Goal: Task Accomplishment & Management: Complete application form

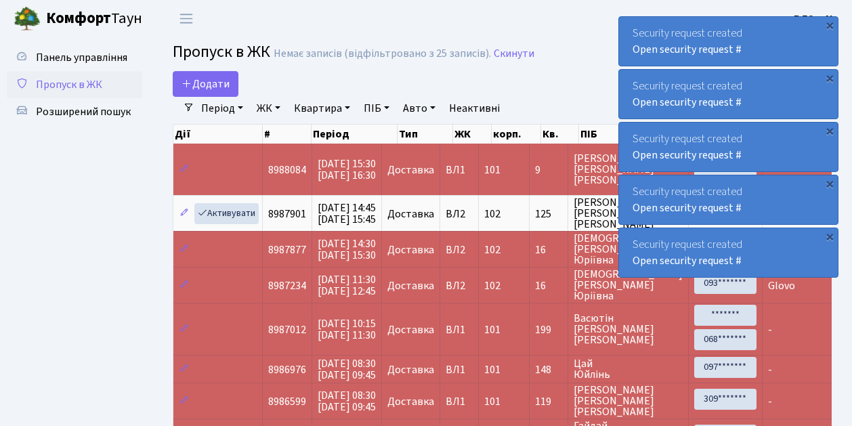
select select "25"
click at [119, 208] on ul "Панель управління Пропуск в ЖК Розширений пошук" at bounding box center [74, 327] width 135 height 566
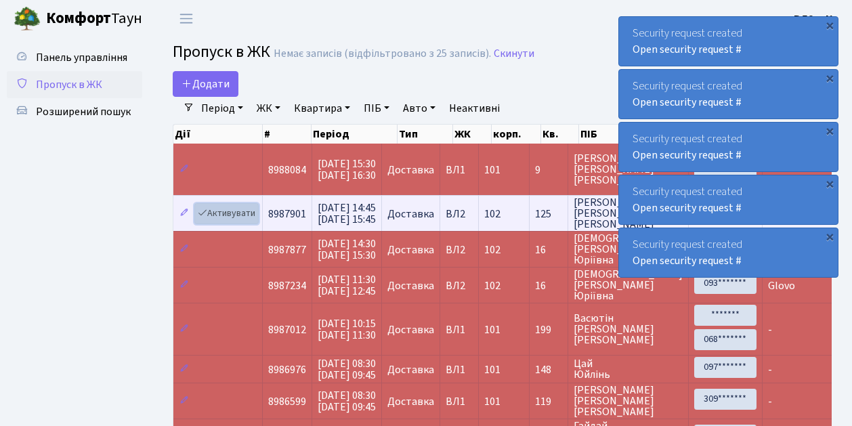
click at [217, 207] on link "Активувати" at bounding box center [226, 213] width 64 height 21
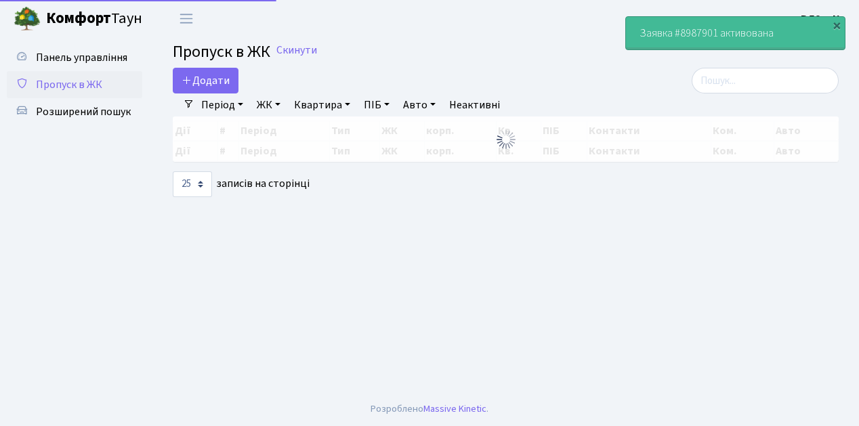
select select "25"
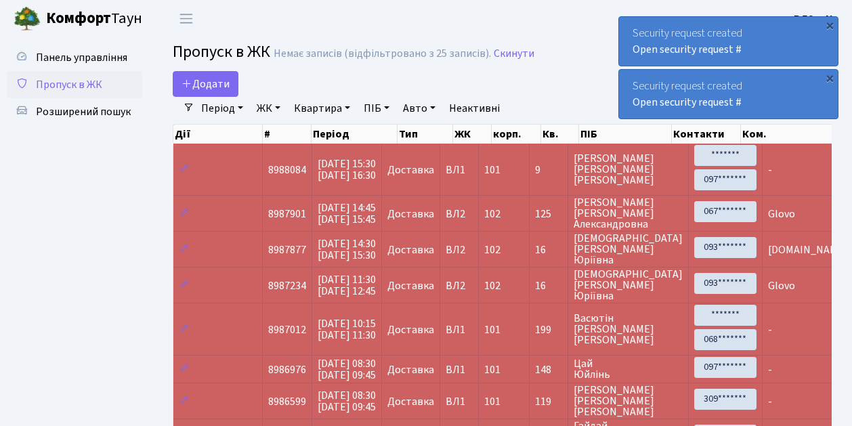
click at [68, 83] on span "Пропуск в ЖК" at bounding box center [69, 84] width 66 height 15
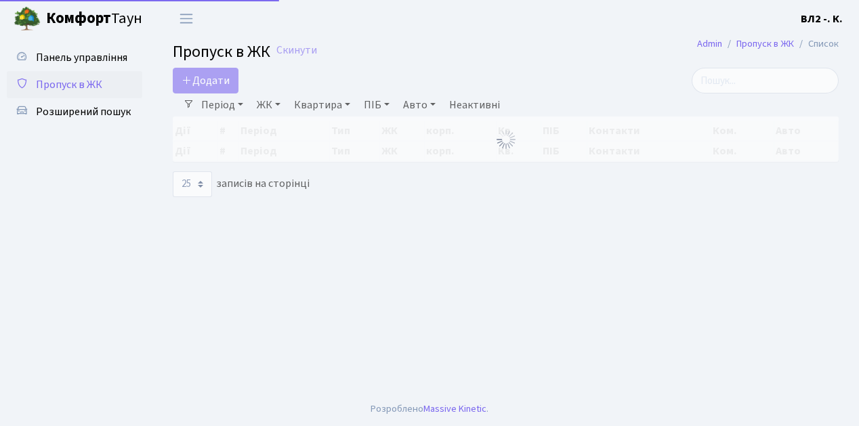
select select "25"
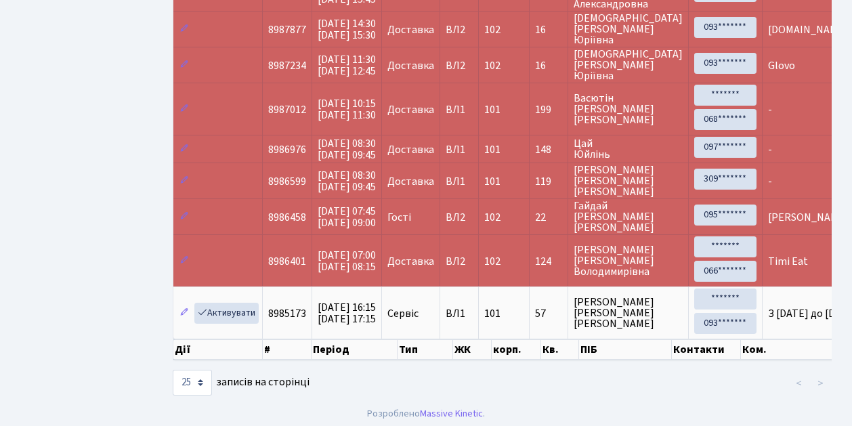
scroll to position [225, 0]
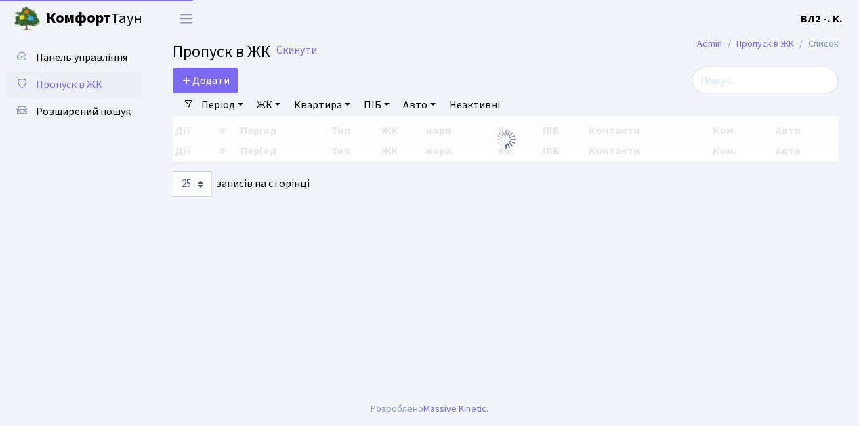
select select "25"
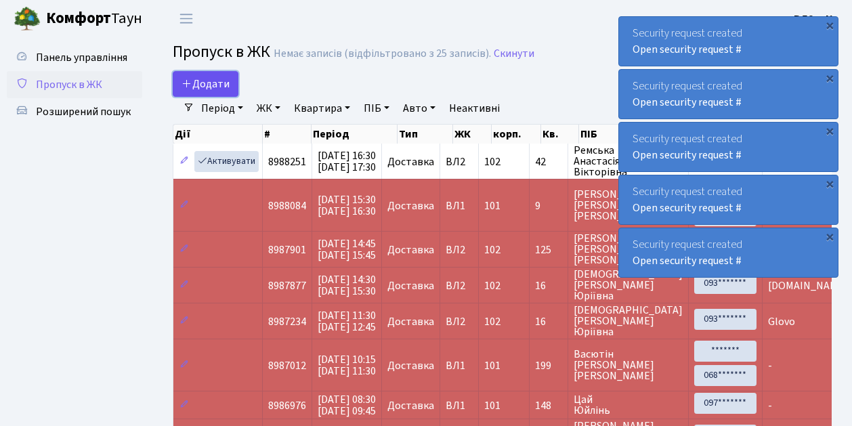
click at [217, 80] on span "Додати" at bounding box center [205, 84] width 48 height 15
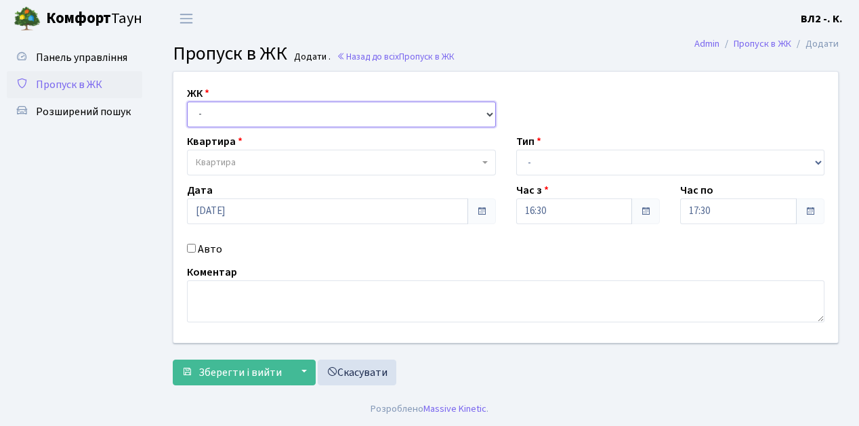
click at [318, 114] on select "- [STREET_ADDRESS][PERSON_NAME]" at bounding box center [341, 115] width 309 height 26
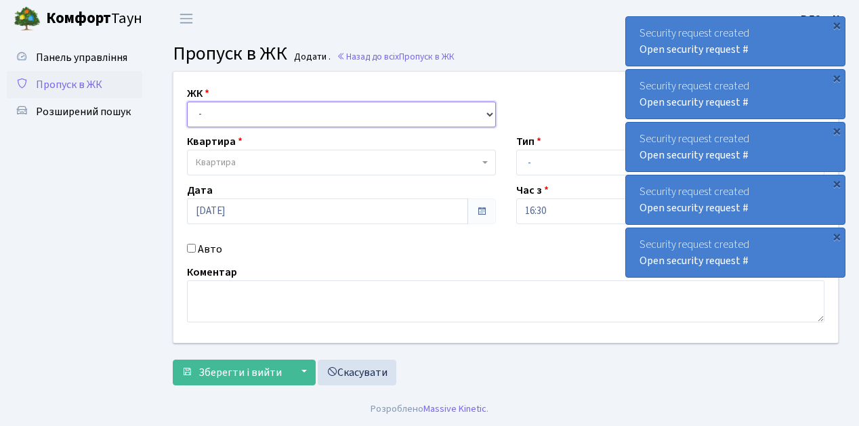
click at [225, 114] on select "- [STREET_ADDRESS][PERSON_NAME]" at bounding box center [341, 115] width 309 height 26
select select "317"
click at [187, 102] on select "- [STREET_ADDRESS][PERSON_NAME]" at bounding box center [341, 115] width 309 height 26
select select
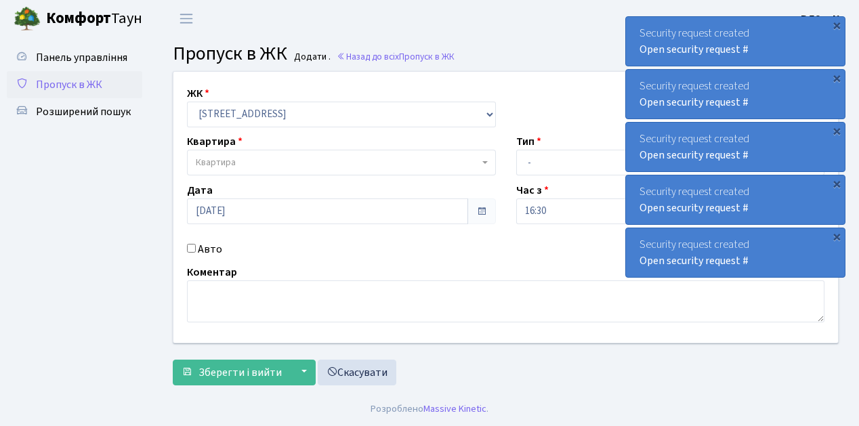
click at [253, 159] on span "Квартира" at bounding box center [337, 163] width 283 height 14
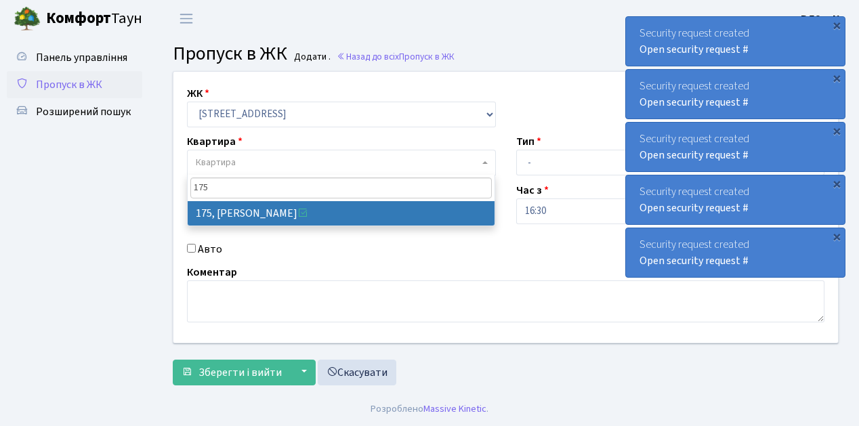
type input "175"
select select "38461"
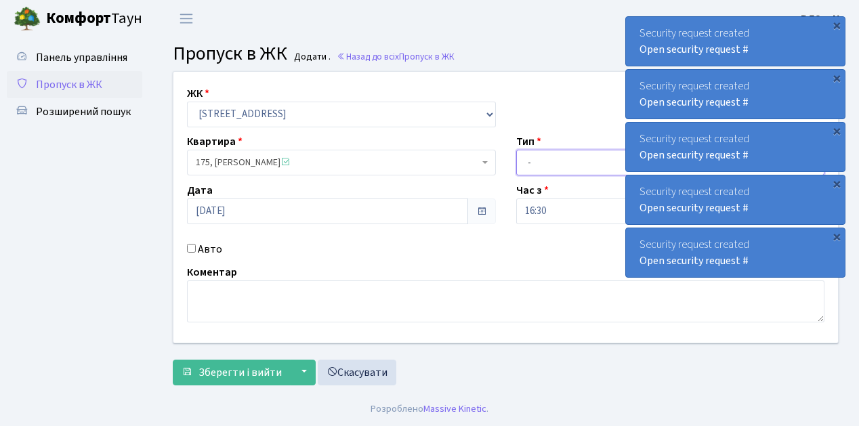
click at [566, 166] on select "- Доставка Таксі Гості Сервіс" at bounding box center [670, 163] width 309 height 26
select select "1"
click at [516, 150] on select "- Доставка Таксі Гості Сервіс" at bounding box center [670, 163] width 309 height 26
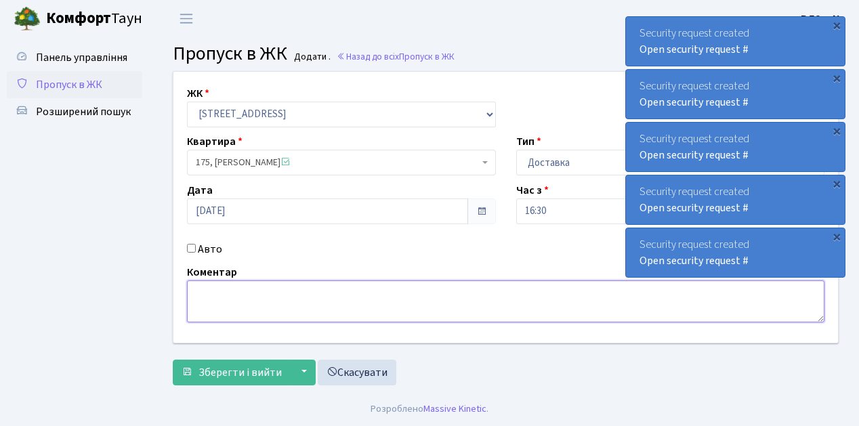
click at [238, 295] on textarea at bounding box center [505, 301] width 637 height 42
type textarea "Glovo"
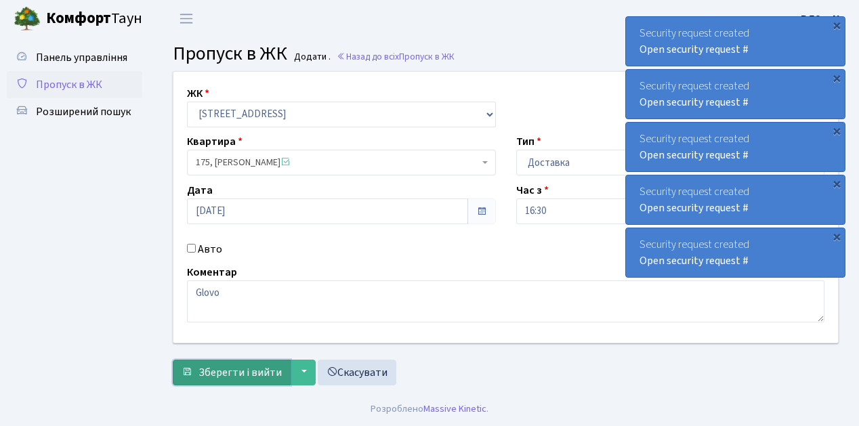
click at [248, 370] on span "Зберегти і вийти" at bounding box center [239, 372] width 83 height 15
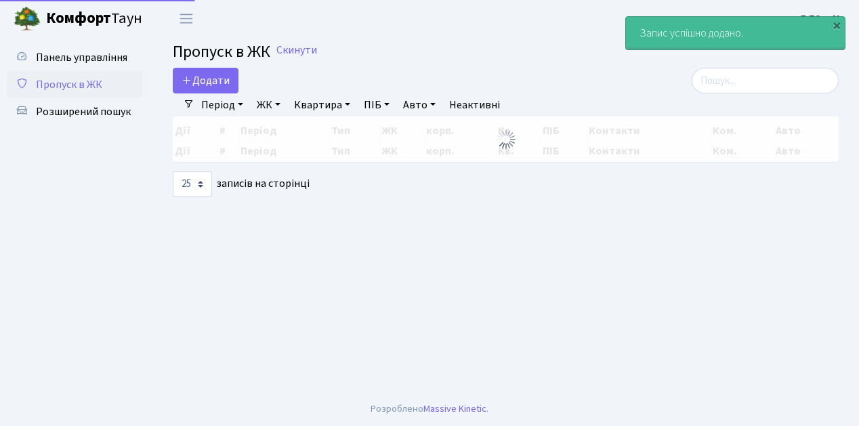
select select "25"
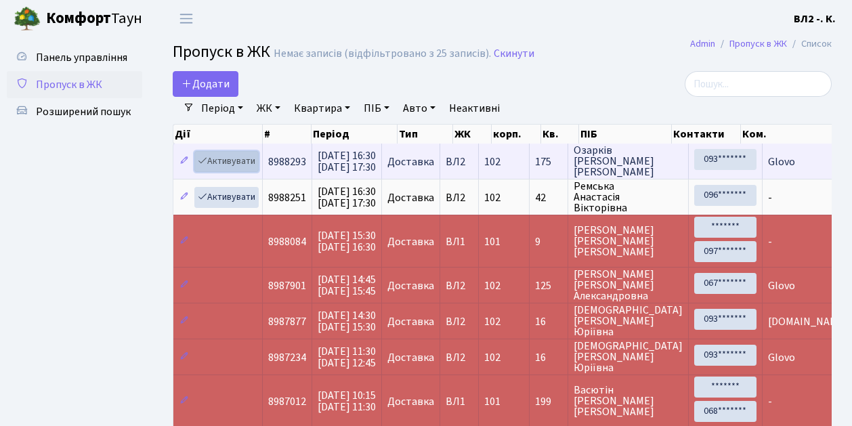
click at [221, 160] on link "Активувати" at bounding box center [226, 161] width 64 height 21
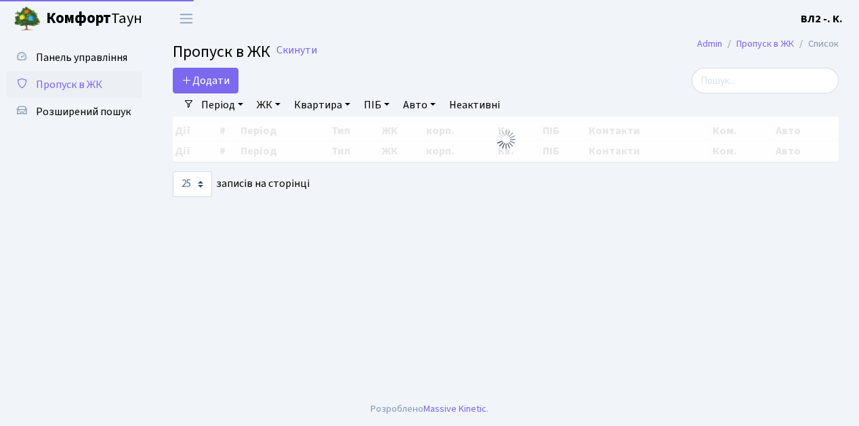
select select "25"
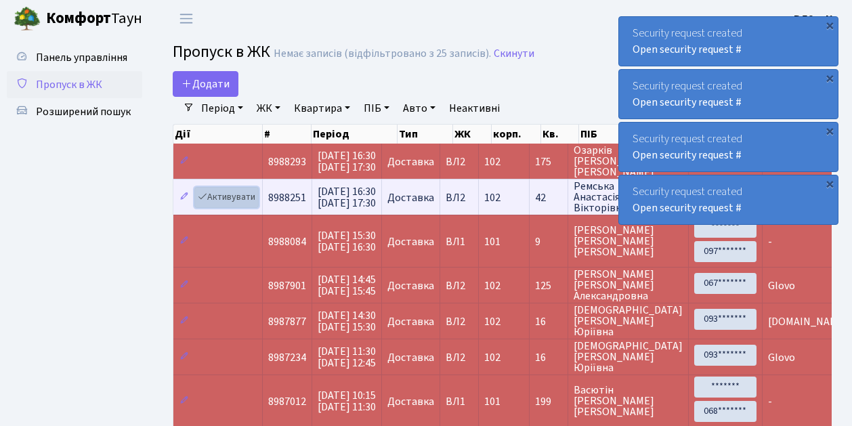
click at [236, 194] on link "Активувати" at bounding box center [226, 197] width 64 height 21
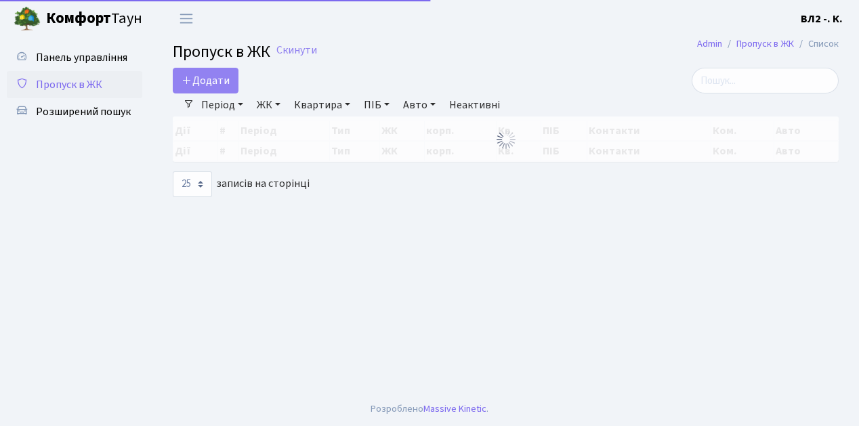
select select "25"
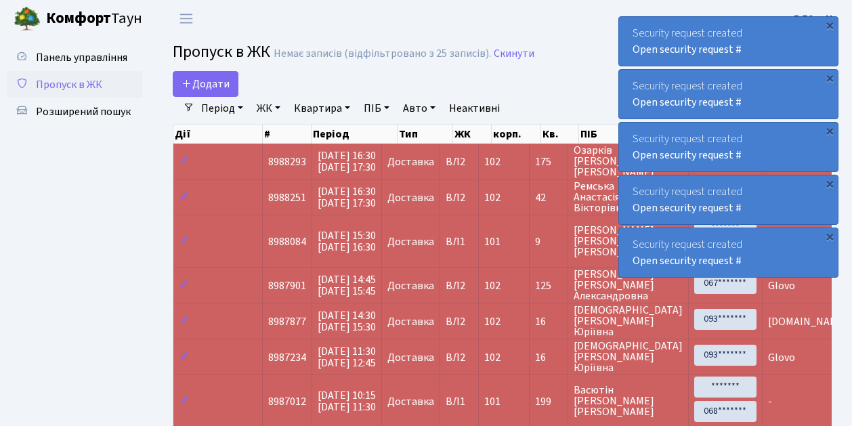
click at [75, 85] on span "Пропуск в ЖК" at bounding box center [69, 84] width 66 height 15
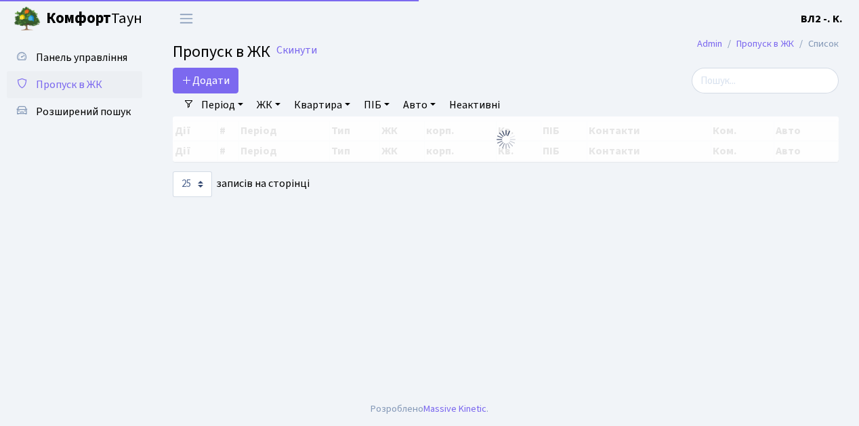
select select "25"
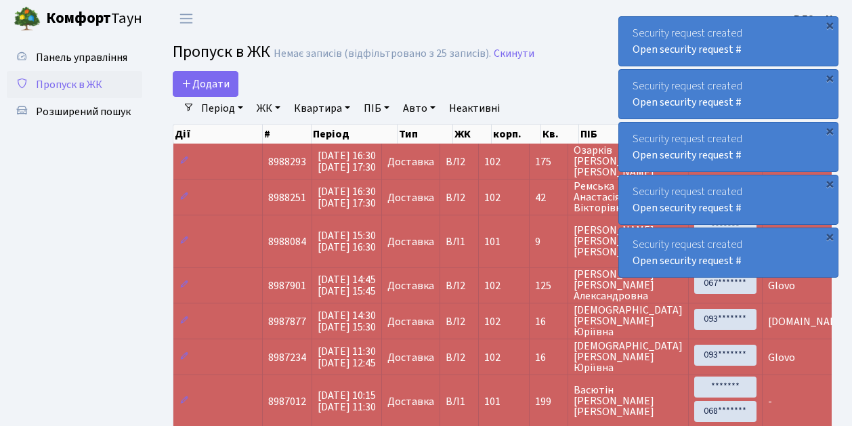
click at [88, 83] on span "Пропуск в ЖК" at bounding box center [69, 84] width 66 height 15
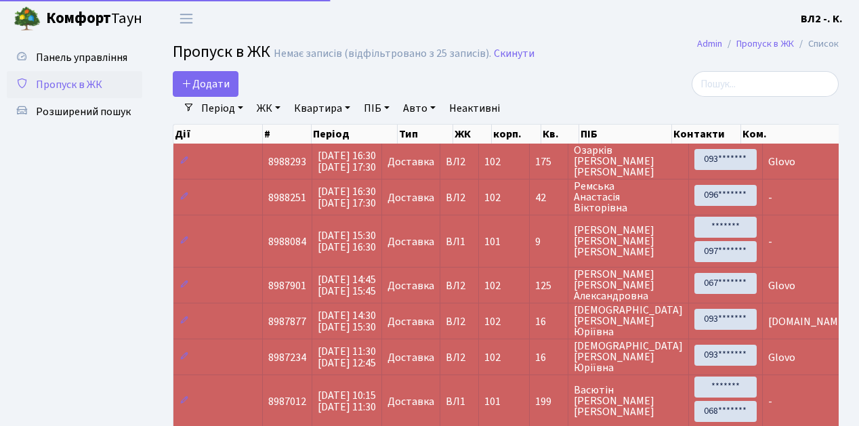
select select "25"
